Goal: Check status: Check status

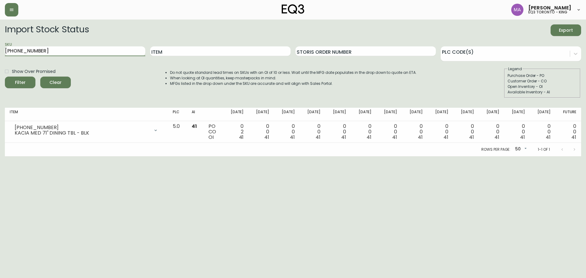
click at [0, 49] on main "Import Stock Status Export SKU [PHONE_NUMBER] Item Storis Order Number PLC Code…" at bounding box center [293, 88] width 586 height 137
click at [189, 54] on input "Item" at bounding box center [220, 51] width 140 height 10
type input "sculptural"
click at [26, 83] on span "Filter" at bounding box center [20, 83] width 21 height 8
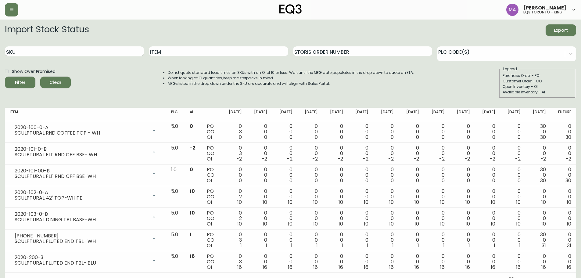
click at [87, 48] on input "SKU" at bounding box center [74, 51] width 139 height 10
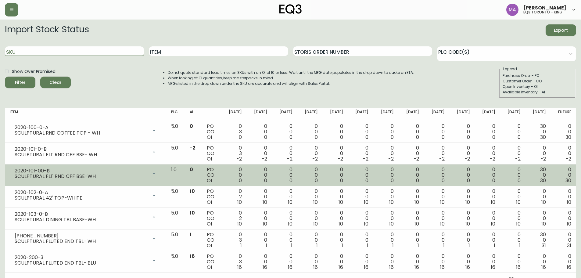
scroll to position [8, 0]
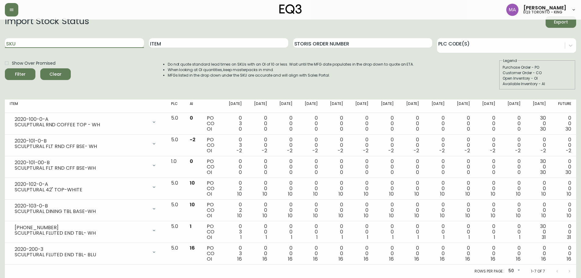
click at [23, 45] on input "SKU" at bounding box center [74, 43] width 139 height 10
paste input "[PHONE_NUMBER]"
type input "[PHONE_NUMBER]"
click at [5, 68] on button "Filter" at bounding box center [20, 74] width 31 height 12
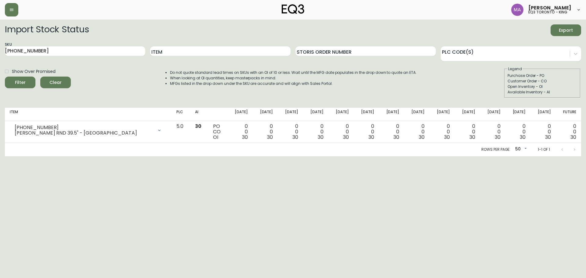
drag, startPoint x: 54, startPoint y: 45, endPoint x: 0, endPoint y: 55, distance: 54.7
click at [0, 55] on main "Import Stock Status Export SKU [PHONE_NUMBER] Item Storis Order Number PLC Code…" at bounding box center [293, 88] width 586 height 137
drag, startPoint x: 40, startPoint y: 48, endPoint x: 0, endPoint y: 53, distance: 40.3
click at [0, 53] on main "Import Stock Status Export SKU [PHONE_NUMBER] Item Storis Order Number PLC Code…" at bounding box center [293, 88] width 586 height 137
paste input "[PHONE_NUMBER]"
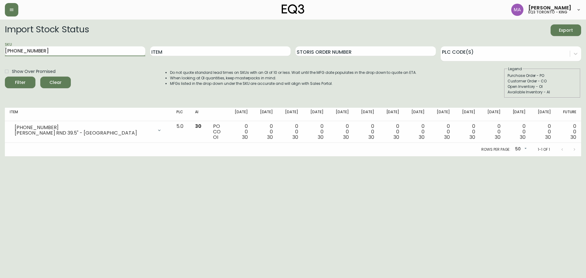
type input "[PHONE_NUMBER]"
click at [5, 77] on button "Filter" at bounding box center [20, 83] width 31 height 12
